Goal: Transaction & Acquisition: Download file/media

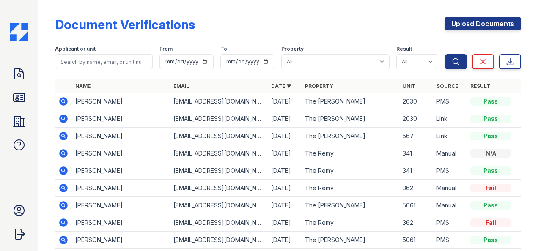
click at [8, 132] on div "Doc Verifications ID Verifications Properties FAQ Ryen Hicks LiveBe Communities…" at bounding box center [19, 125] width 38 height 251
click at [11, 118] on link "Properties" at bounding box center [19, 121] width 20 height 20
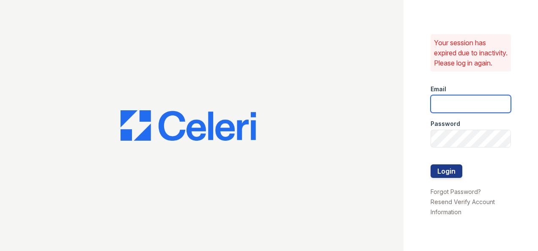
type input "ryenh@livebe.com"
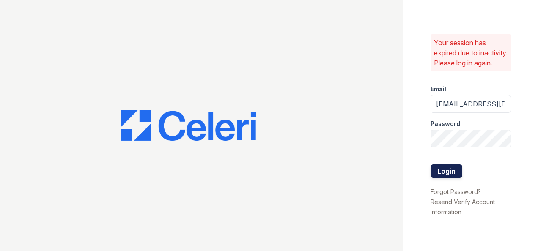
click at [448, 173] on button "Login" at bounding box center [447, 172] width 32 height 14
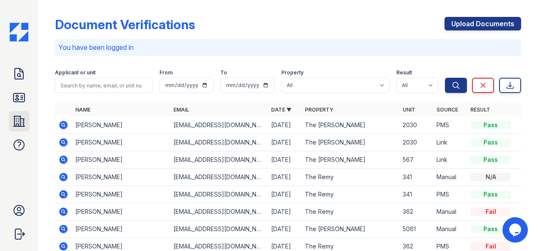
click at [14, 118] on icon at bounding box center [19, 122] width 14 height 14
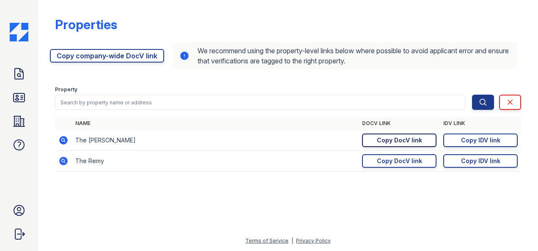
click at [409, 140] on div "Copy DocV link" at bounding box center [399, 140] width 45 height 8
click at [30, 85] on div "Doc Verifications ID Verifications Properties FAQ Ryen Hicks LiveBe Communities…" at bounding box center [19, 125] width 38 height 251
click at [20, 72] on icon at bounding box center [19, 74] width 8 height 11
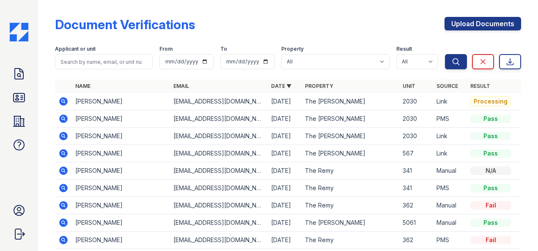
click at [63, 96] on icon at bounding box center [63, 101] width 10 height 10
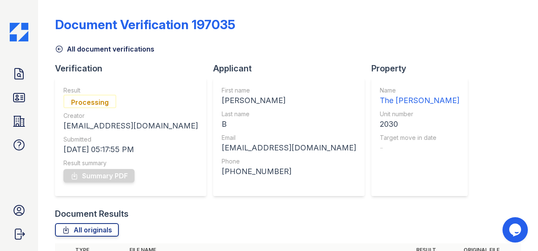
scroll to position [125, 0]
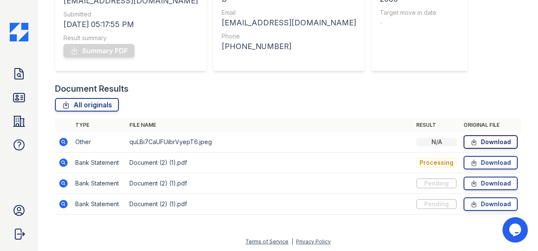
click at [485, 141] on link "Download" at bounding box center [491, 142] width 54 height 14
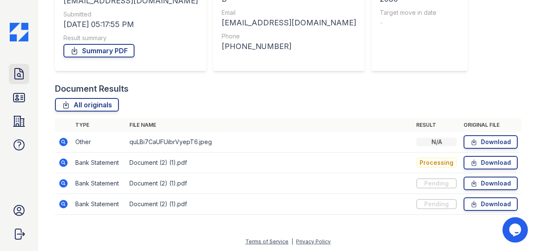
click at [26, 77] on link "Doc Verifications" at bounding box center [19, 74] width 20 height 20
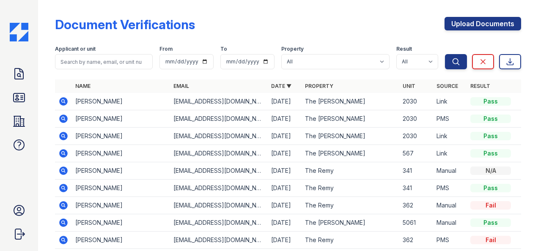
click at [63, 118] on icon at bounding box center [63, 118] width 2 height 2
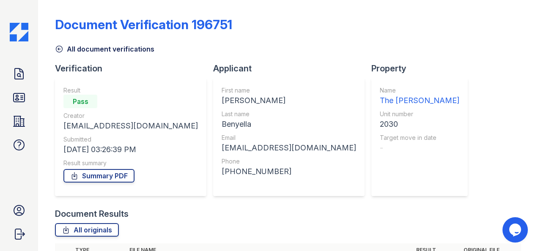
scroll to position [146, 0]
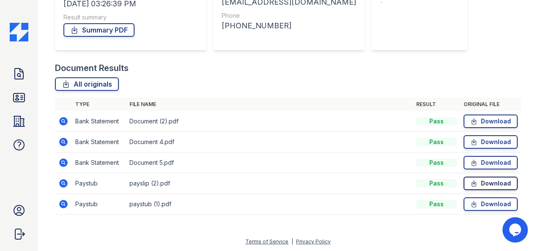
click at [478, 181] on link "Download" at bounding box center [491, 184] width 54 height 14
click at [474, 206] on link "Download" at bounding box center [491, 204] width 54 height 14
